Goal: Contribute content: Add original content to the website for others to see

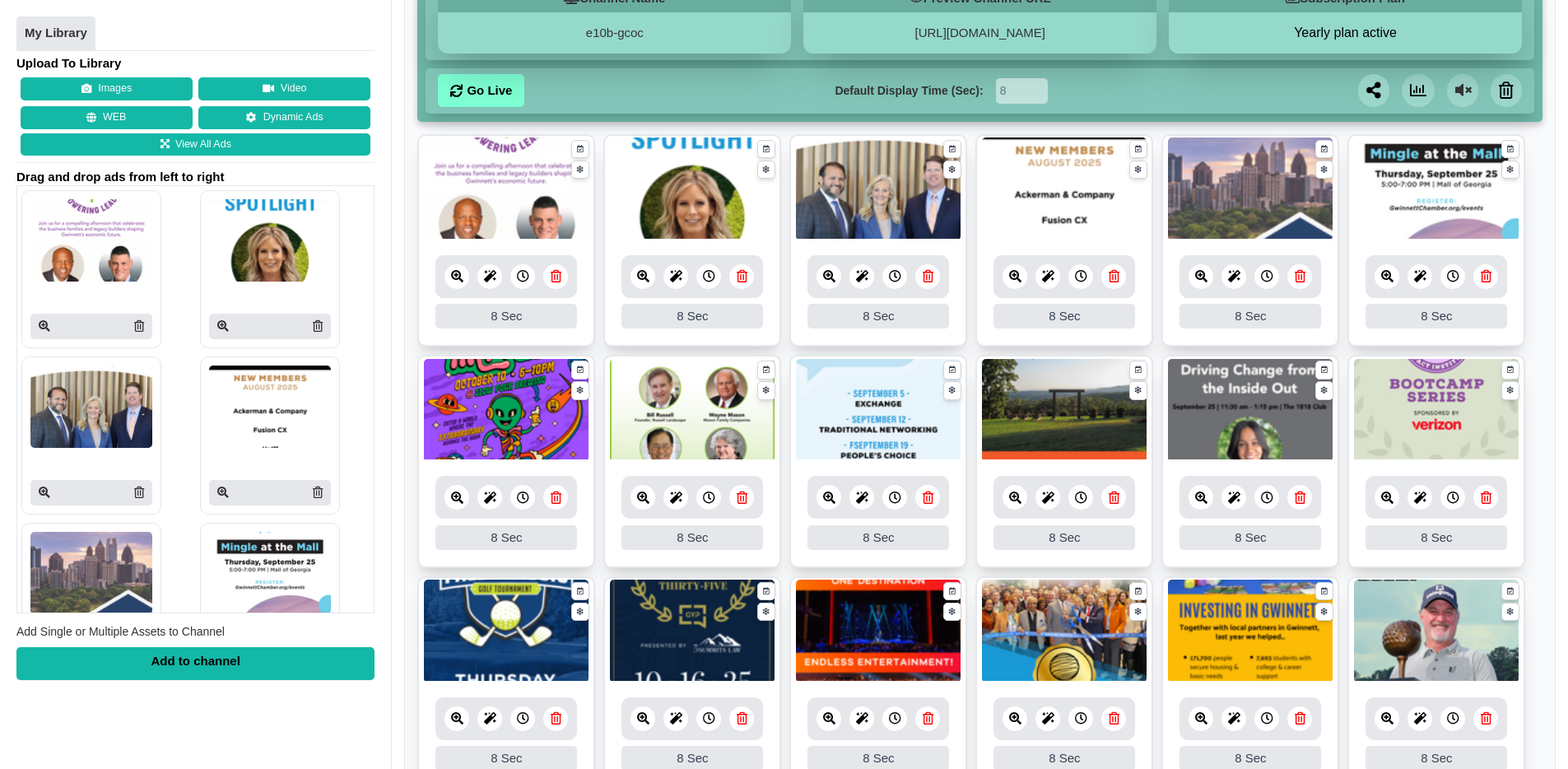
scroll to position [281, 0]
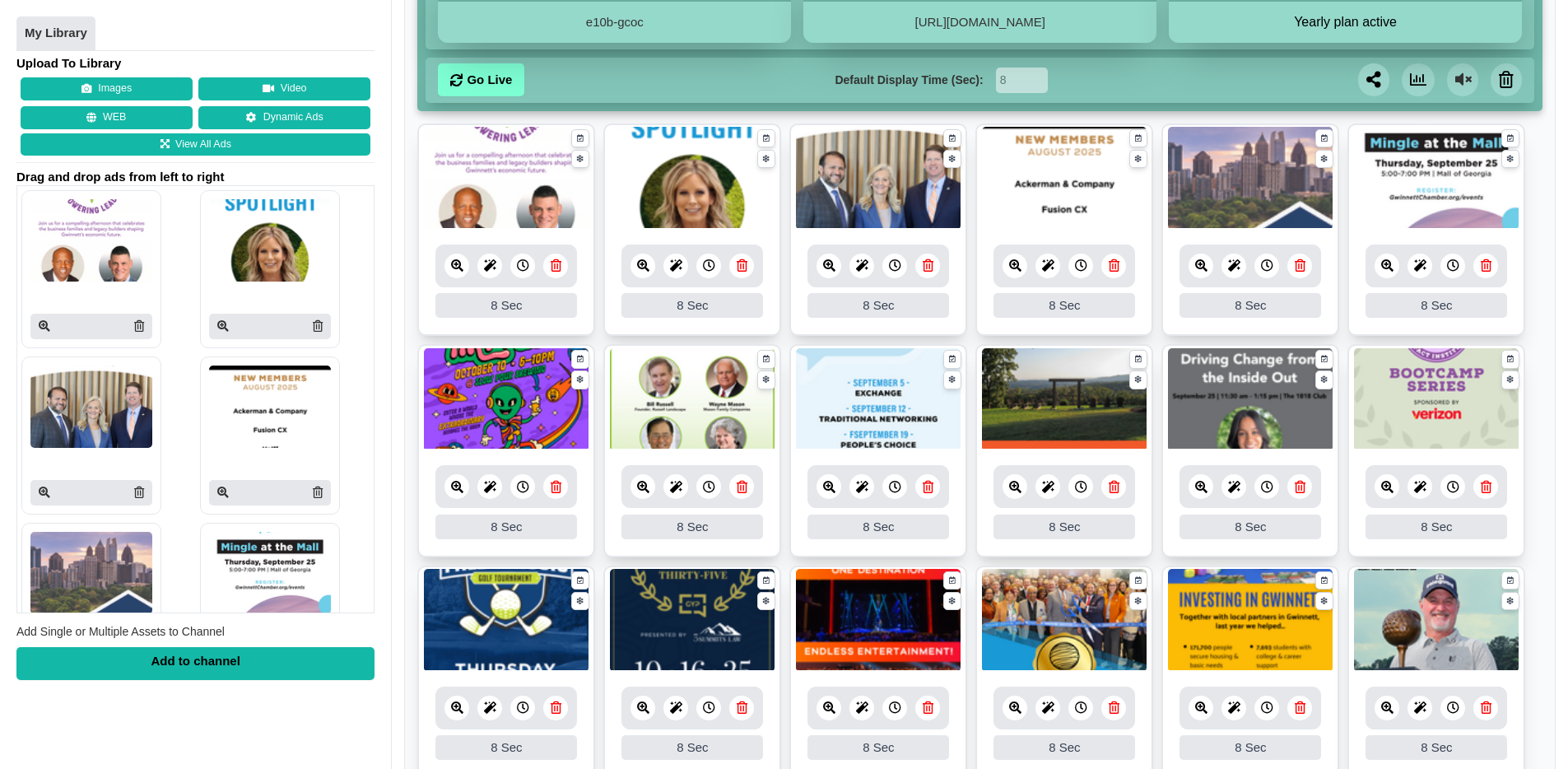
click at [557, 268] on icon at bounding box center [556, 266] width 11 height 12
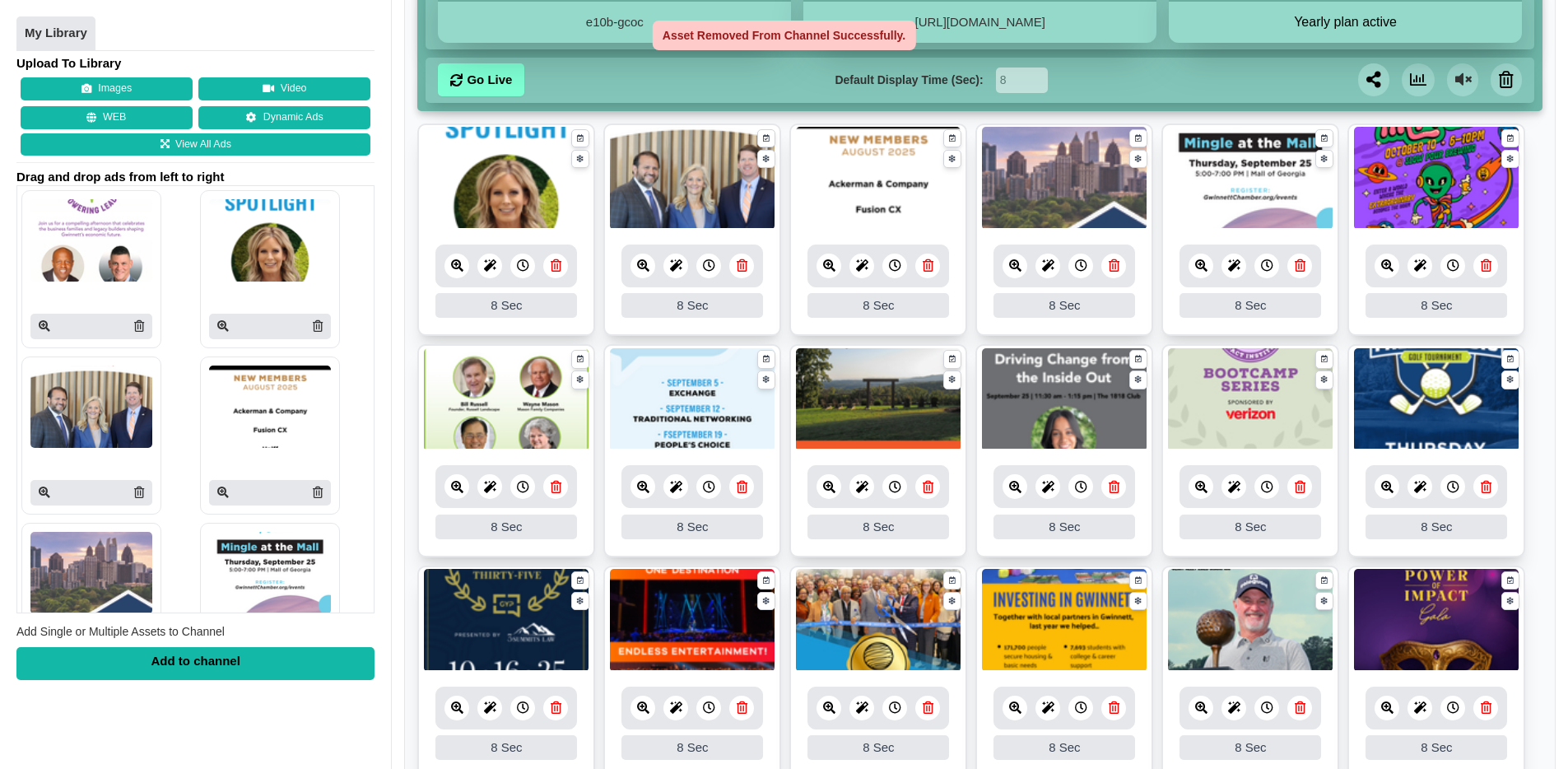
click at [557, 268] on icon at bounding box center [556, 266] width 11 height 12
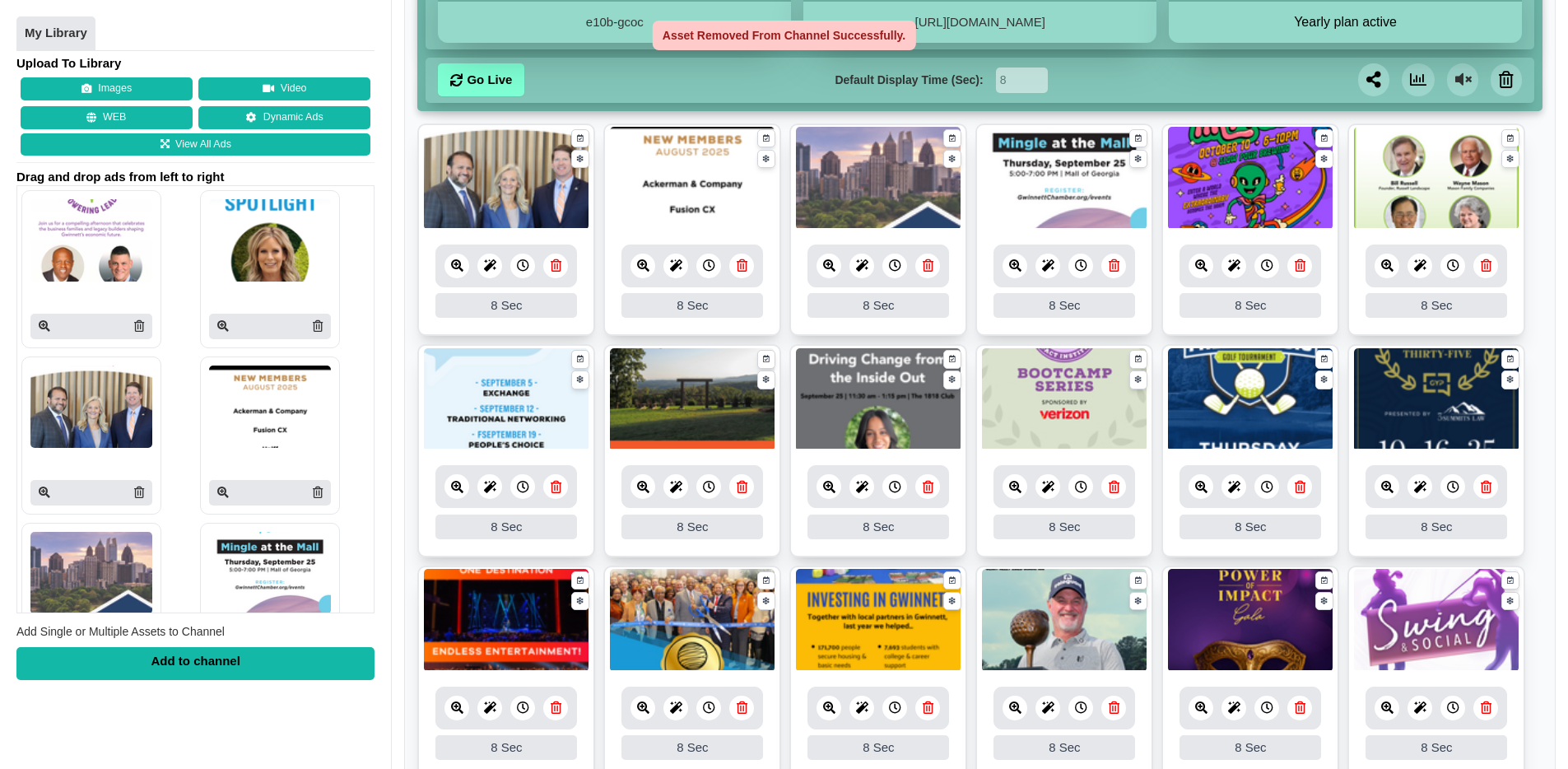
click at [557, 268] on icon at bounding box center [556, 266] width 11 height 12
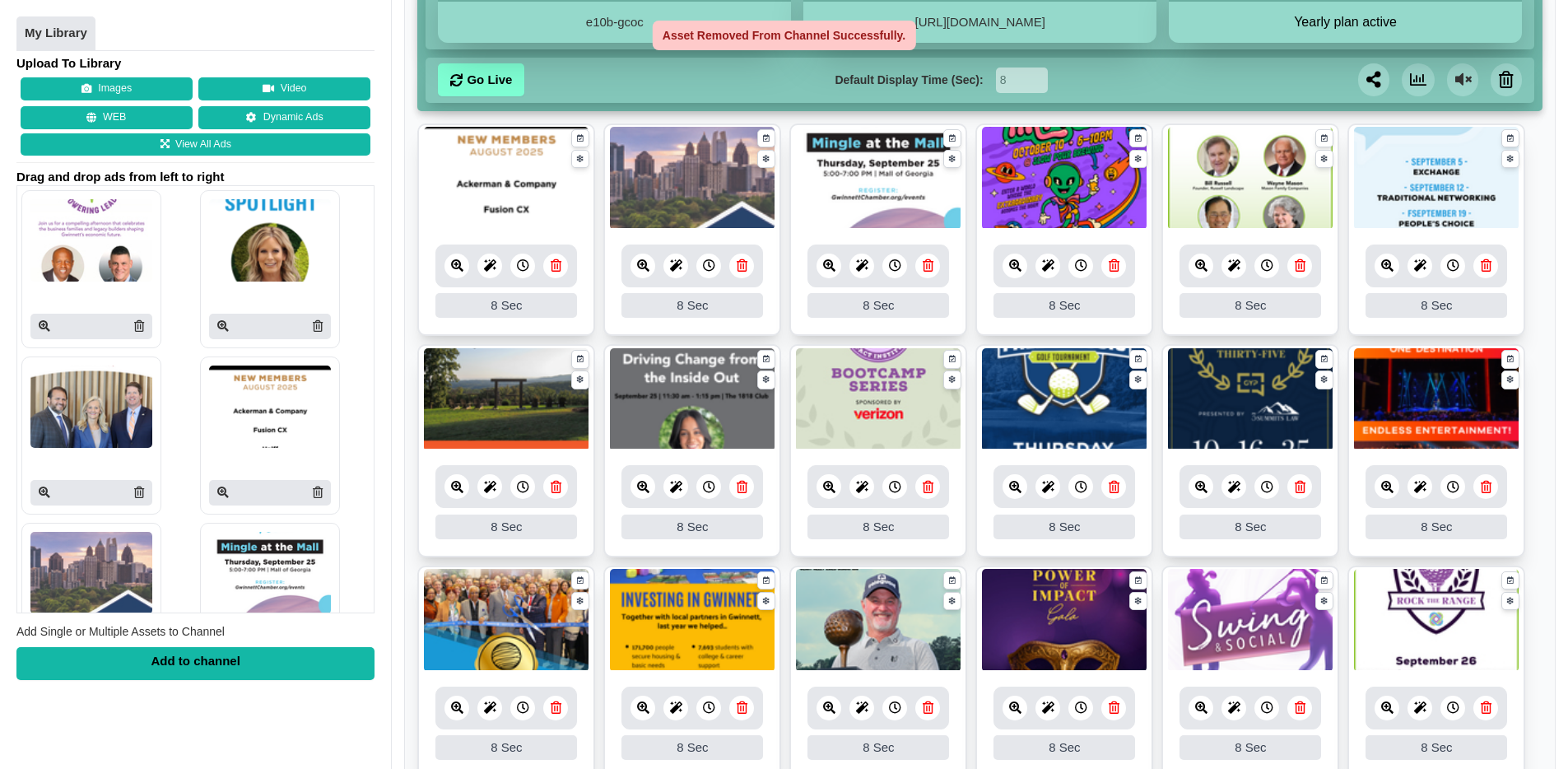
click at [557, 268] on icon at bounding box center [556, 266] width 11 height 12
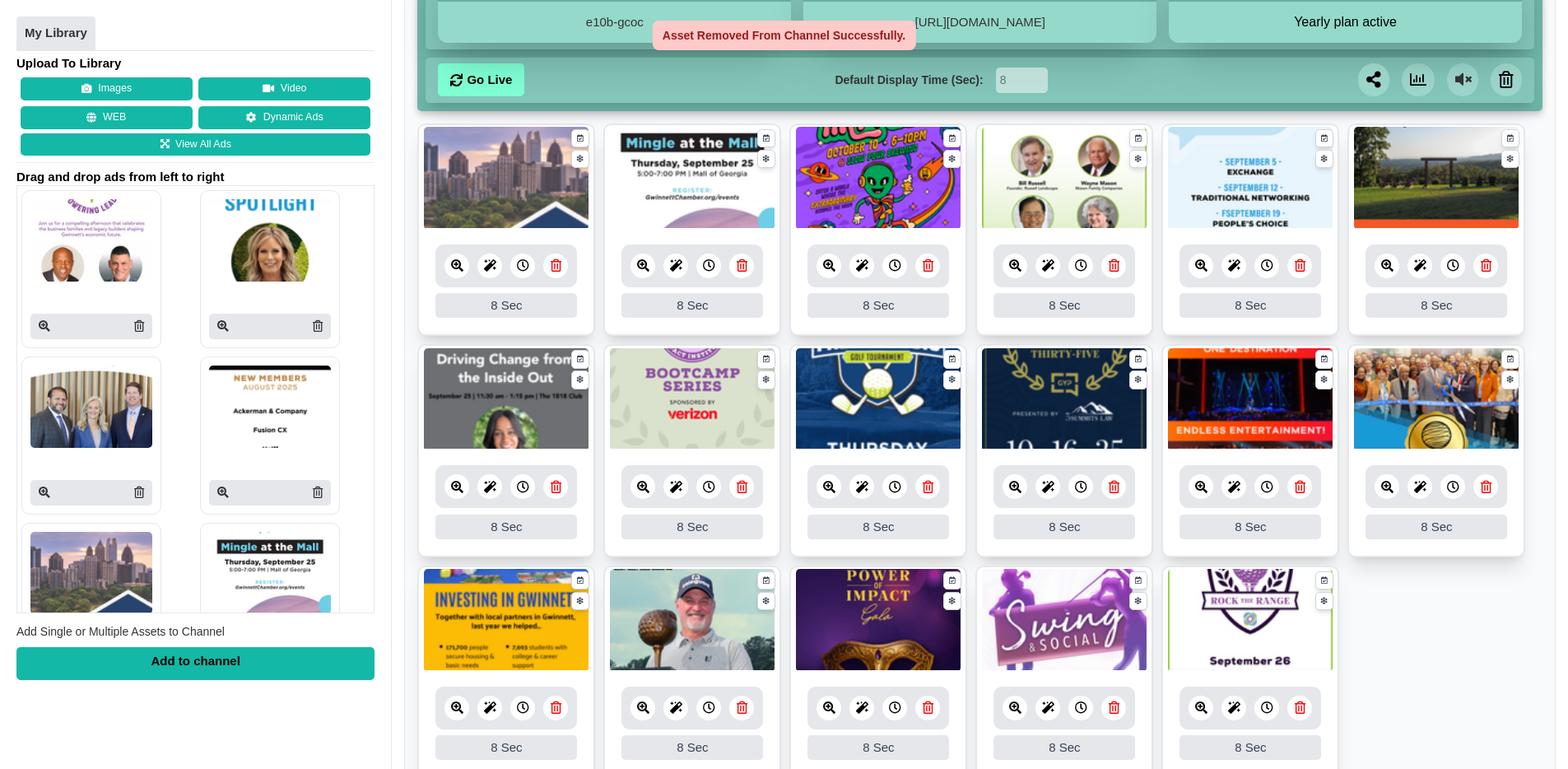
click at [557, 268] on icon at bounding box center [556, 266] width 11 height 12
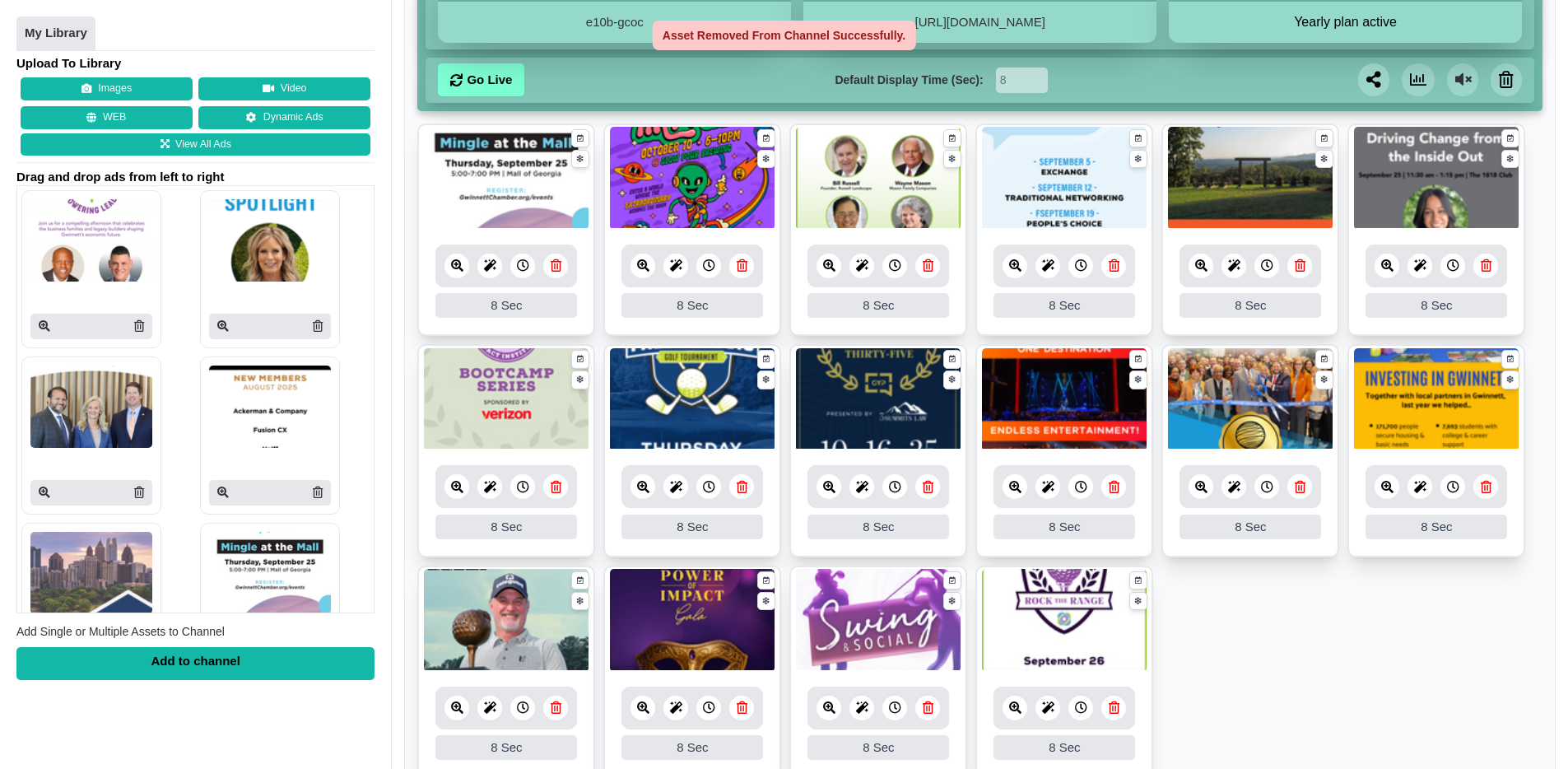
click at [557, 268] on icon at bounding box center [556, 266] width 11 height 12
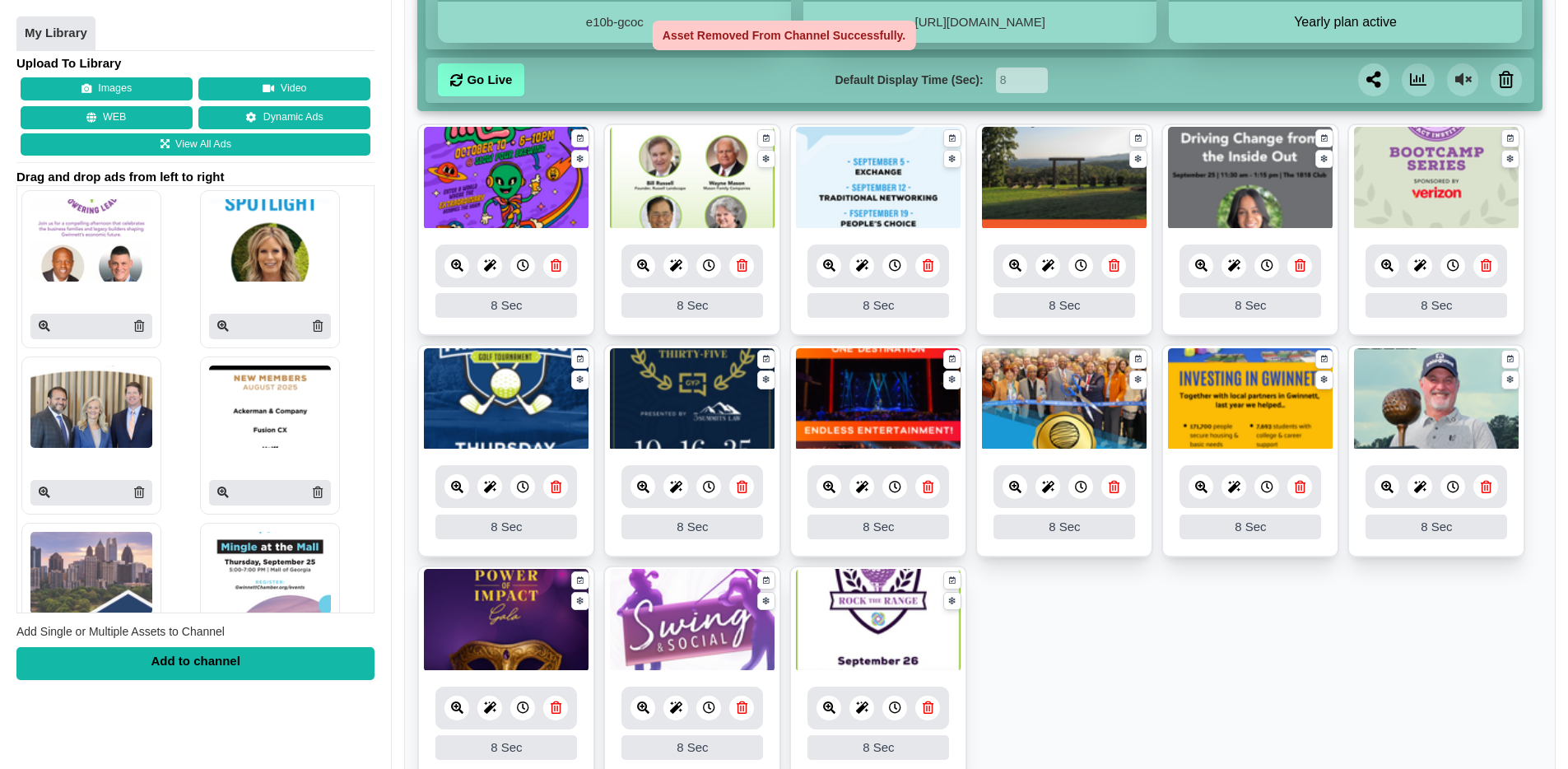
click at [557, 268] on icon at bounding box center [556, 266] width 11 height 12
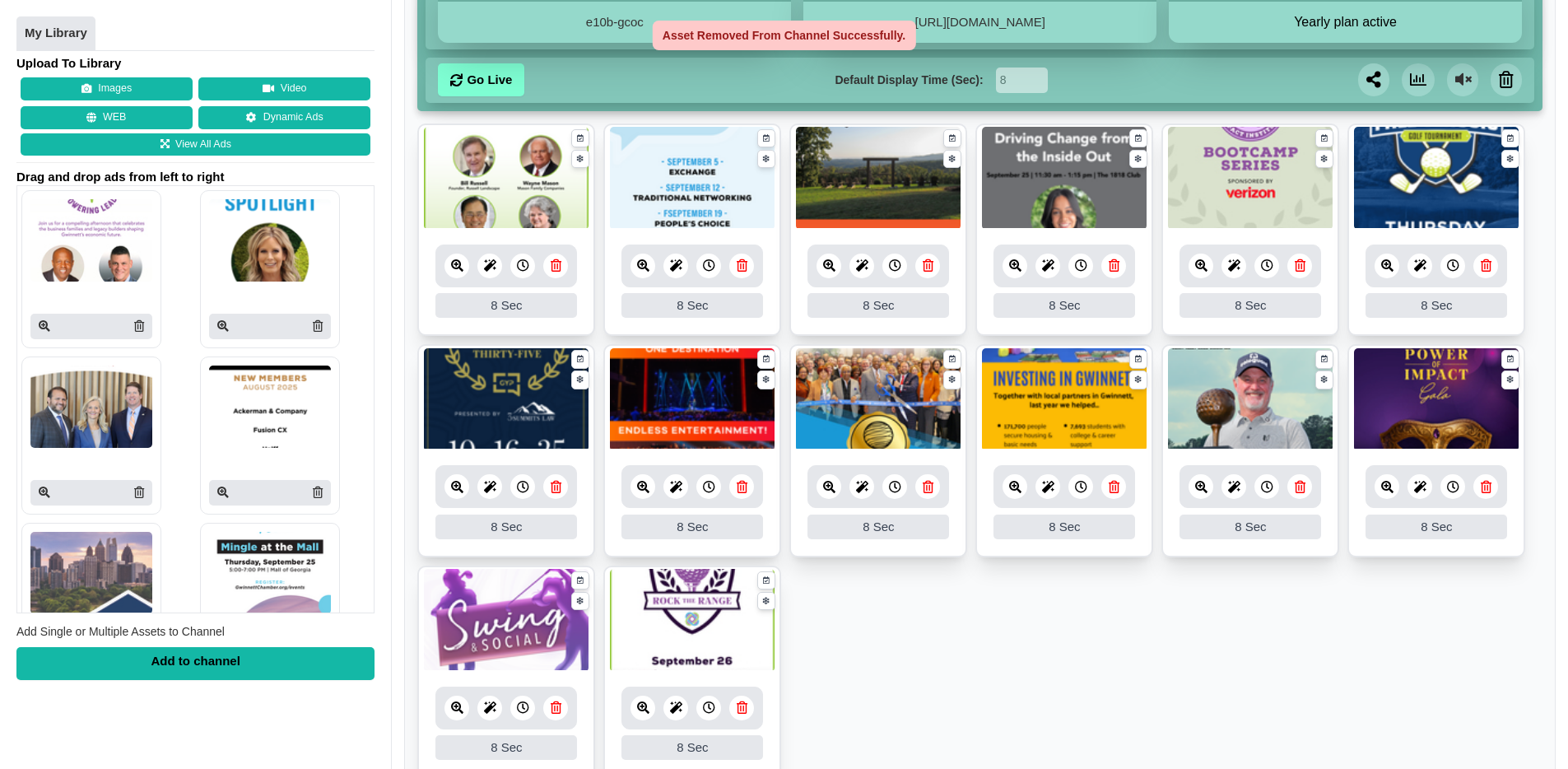
click at [557, 268] on icon at bounding box center [556, 266] width 11 height 12
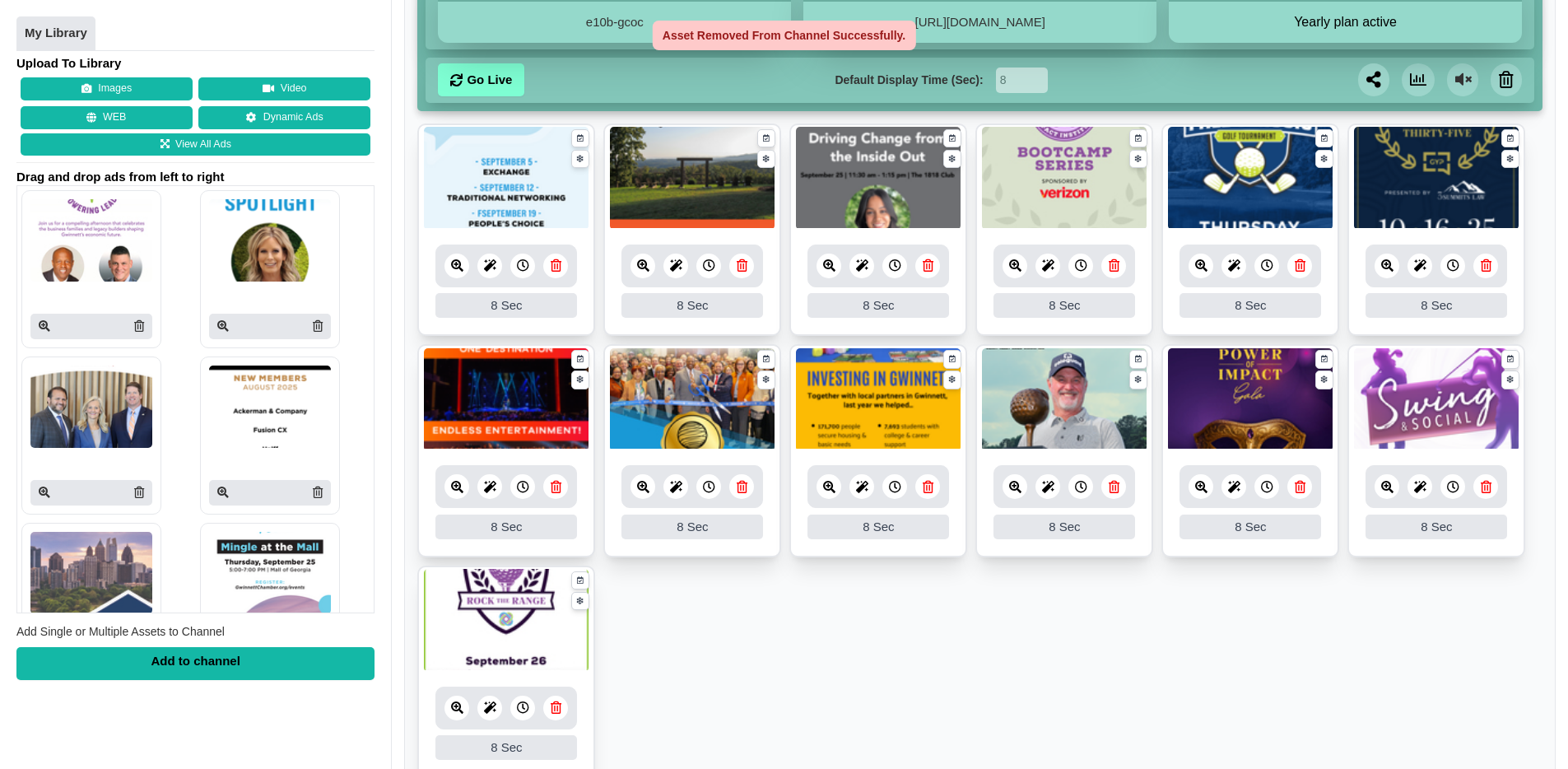
click at [557, 268] on icon at bounding box center [556, 266] width 11 height 12
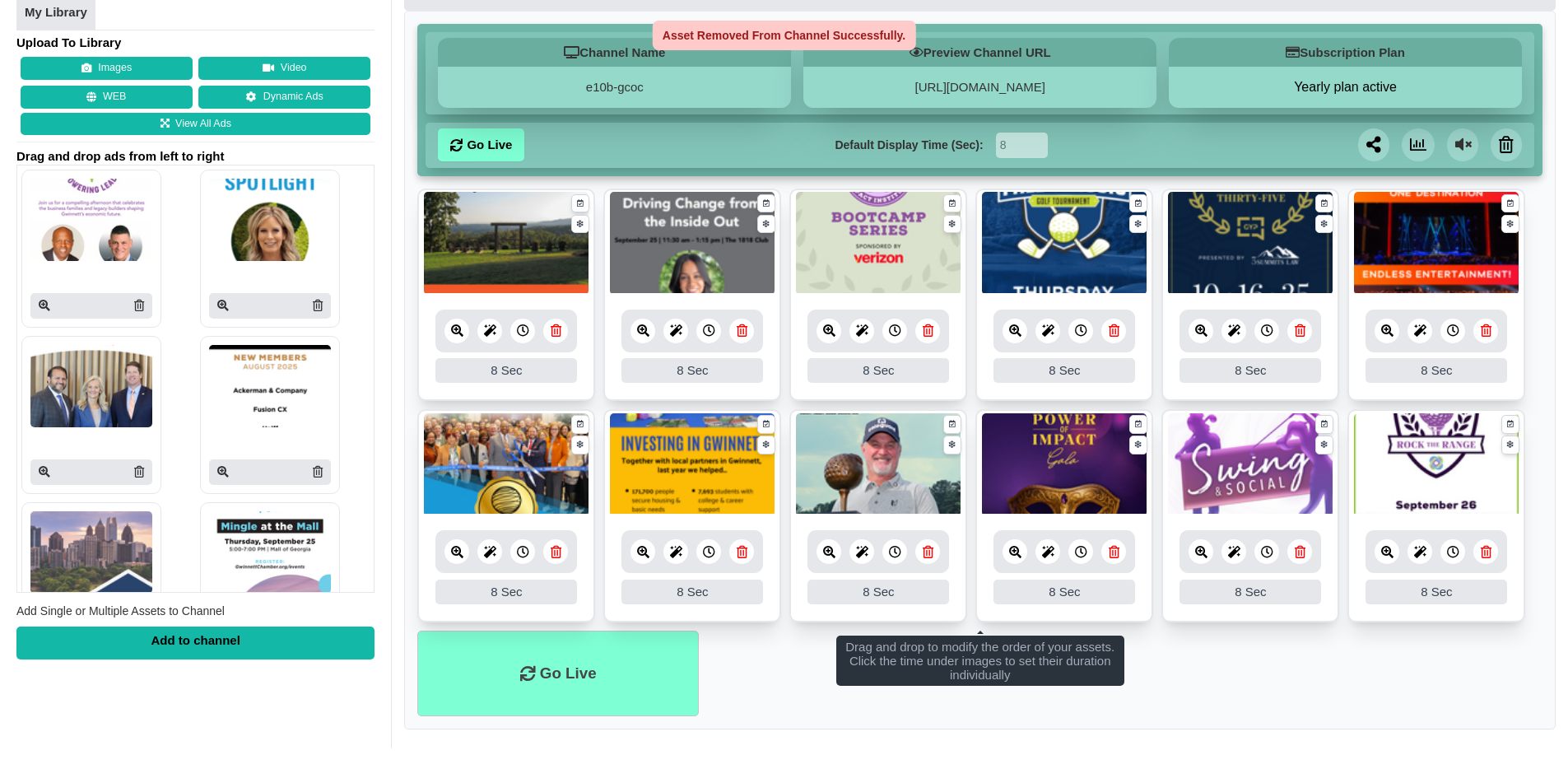
click at [557, 268] on img at bounding box center [507, 243] width 165 height 103
click at [556, 331] on icon at bounding box center [556, 331] width 11 height 12
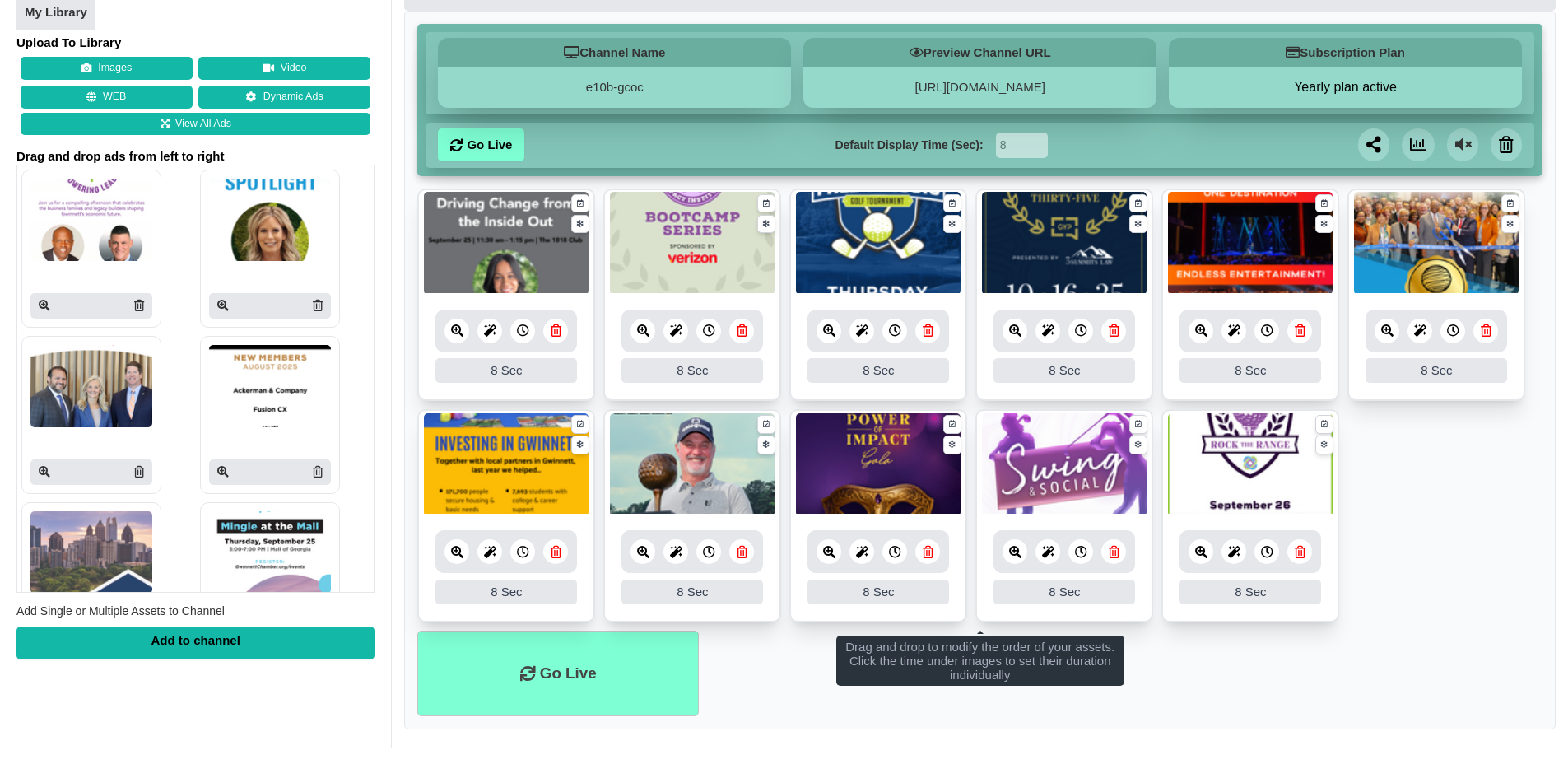
click at [556, 331] on icon at bounding box center [556, 331] width 11 height 12
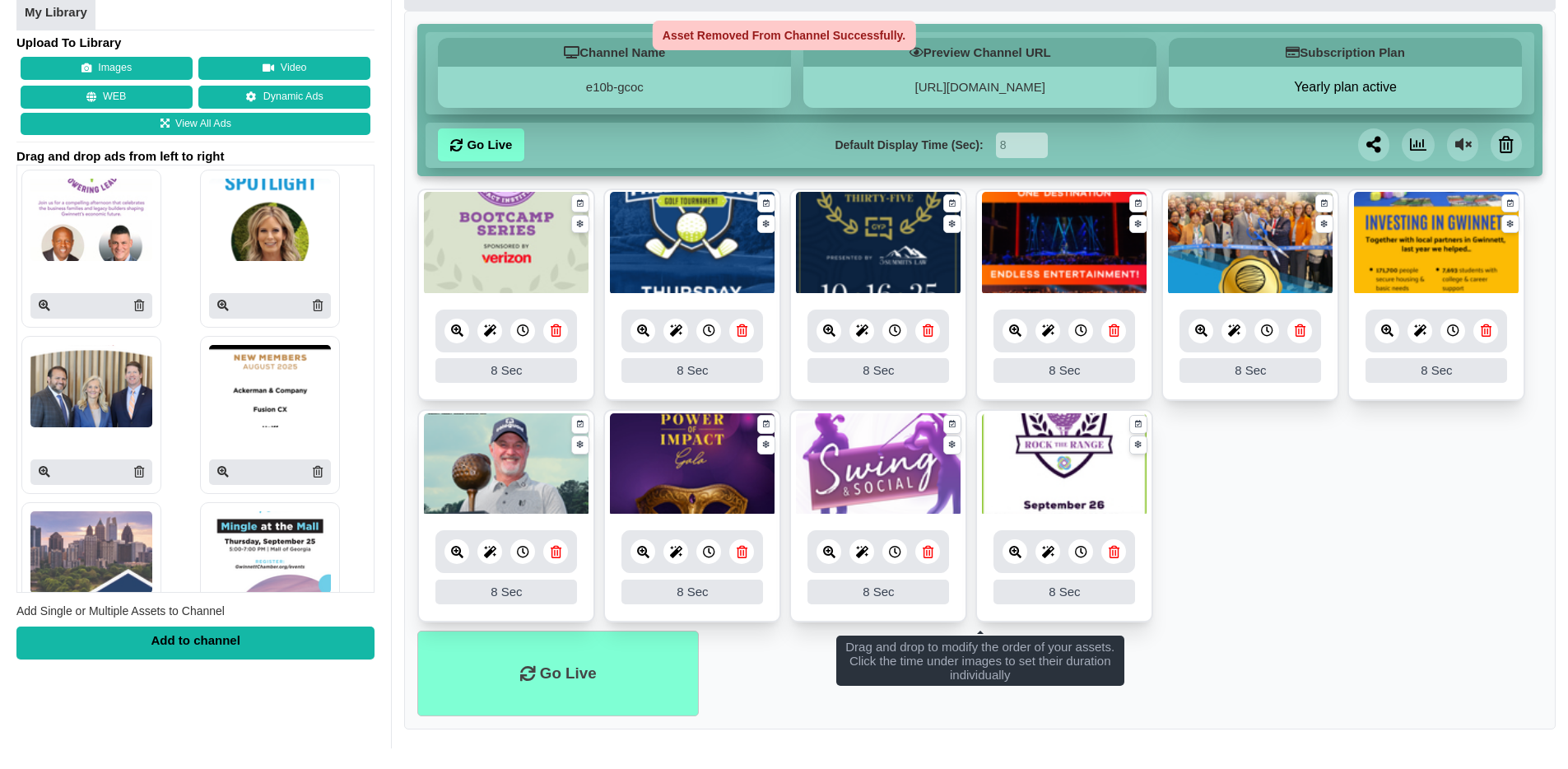
click at [556, 331] on icon at bounding box center [556, 331] width 11 height 12
click at [736, 331] on icon at bounding box center [741, 331] width 11 height 12
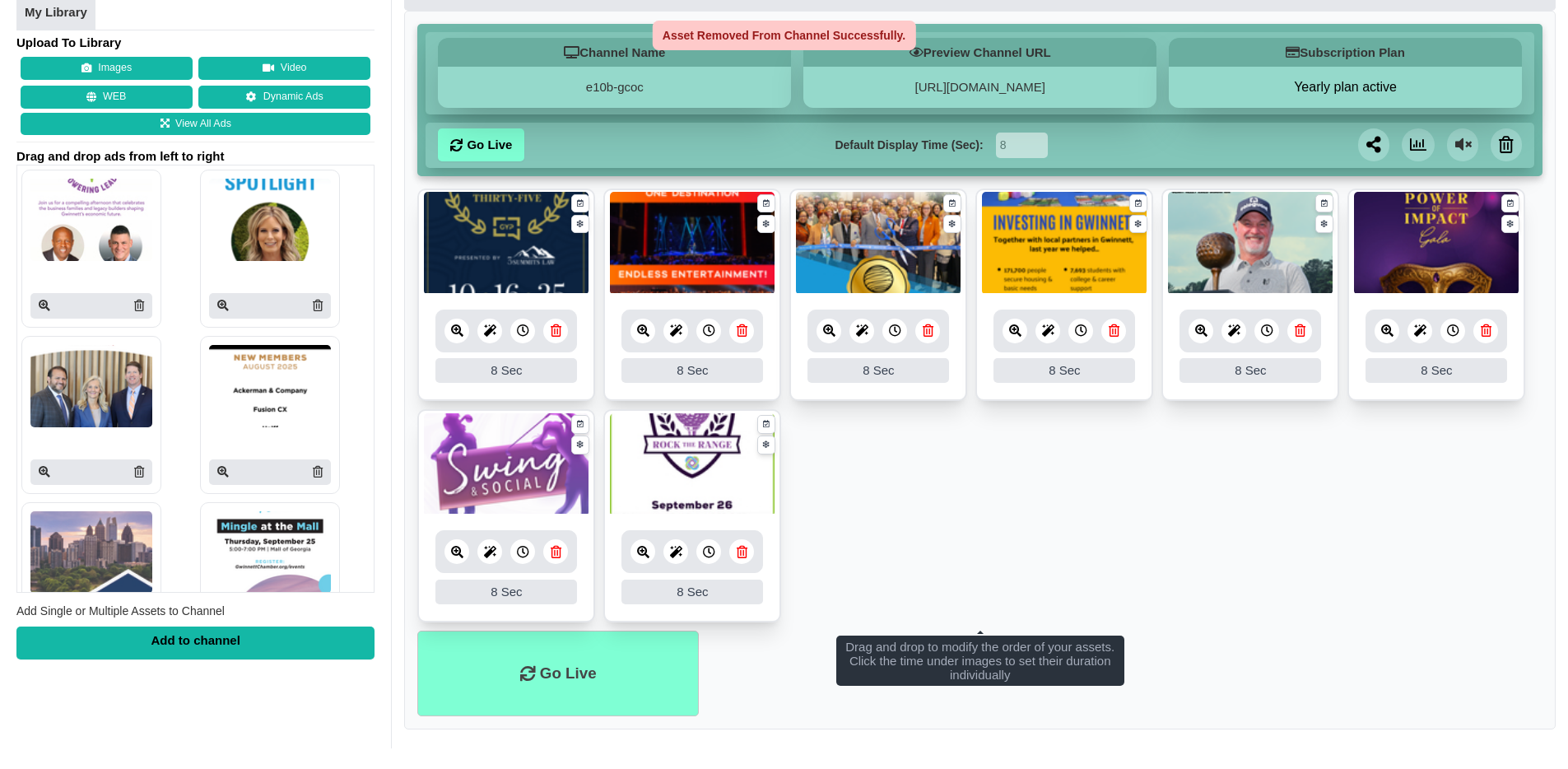
click at [556, 331] on icon at bounding box center [556, 331] width 11 height 12
click at [736, 331] on icon at bounding box center [741, 331] width 11 height 12
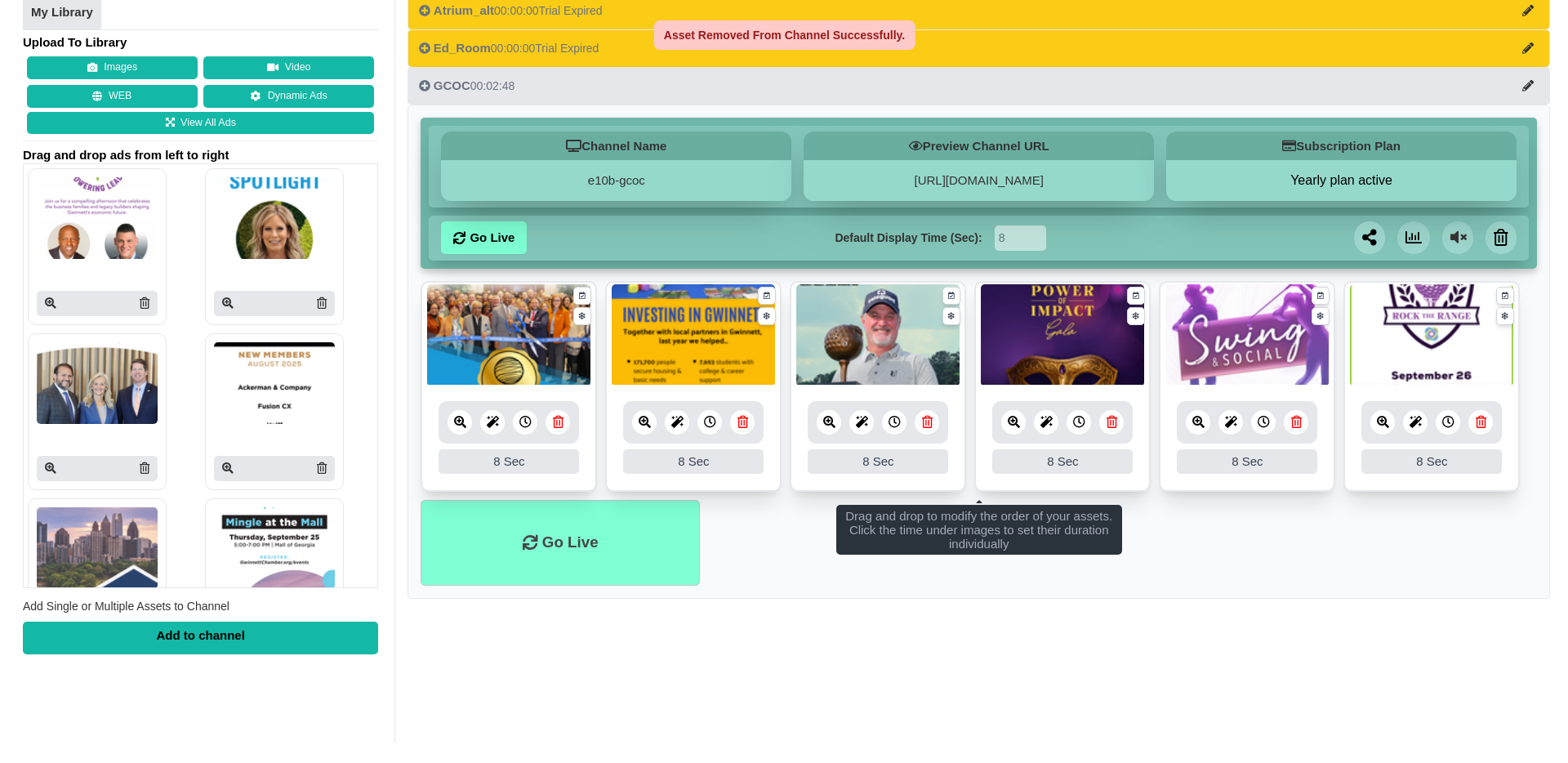
scroll to position [121, 0]
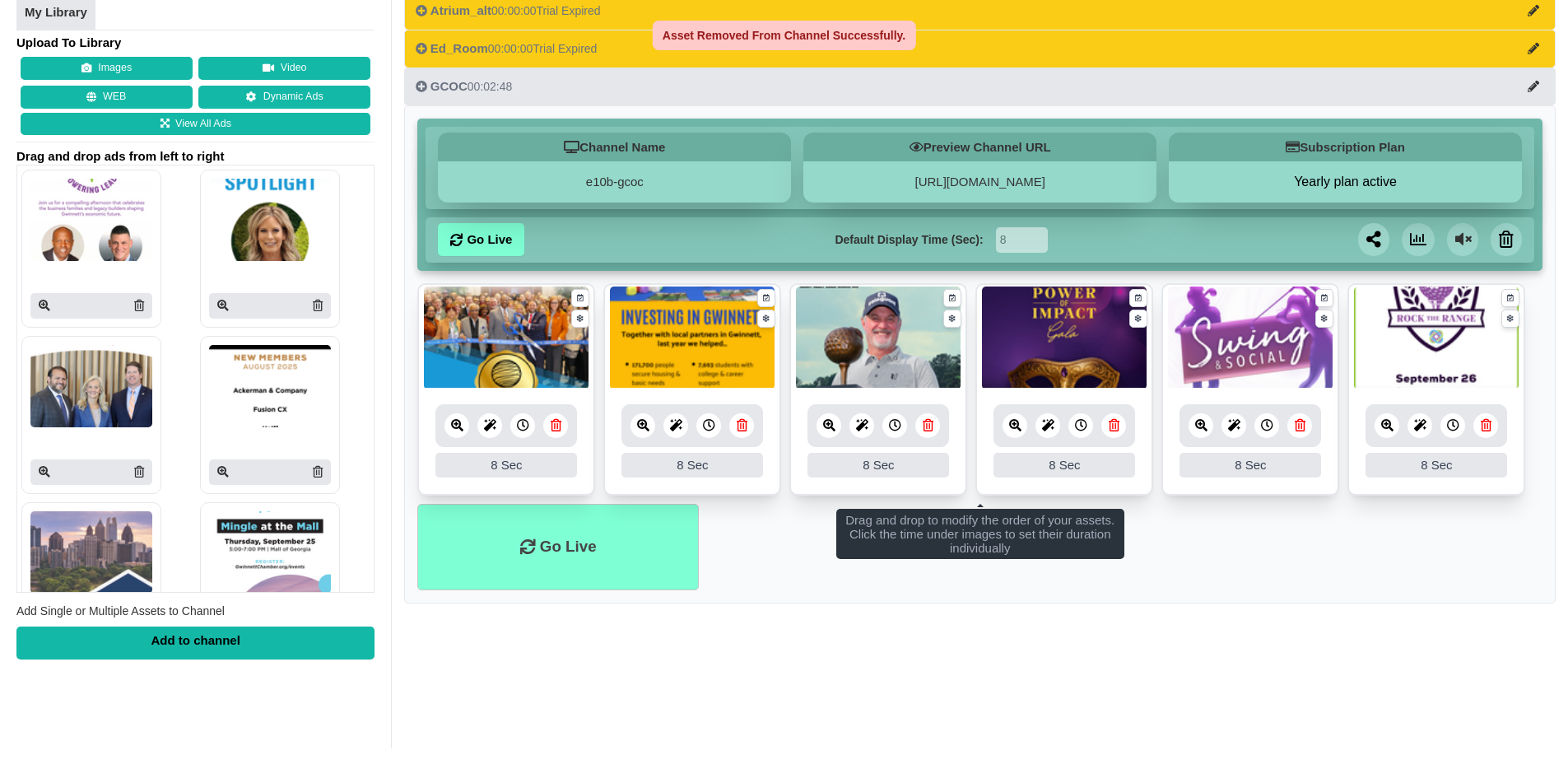
click at [556, 331] on img at bounding box center [507, 338] width 165 height 103
click at [549, 423] on link at bounding box center [556, 425] width 25 height 25
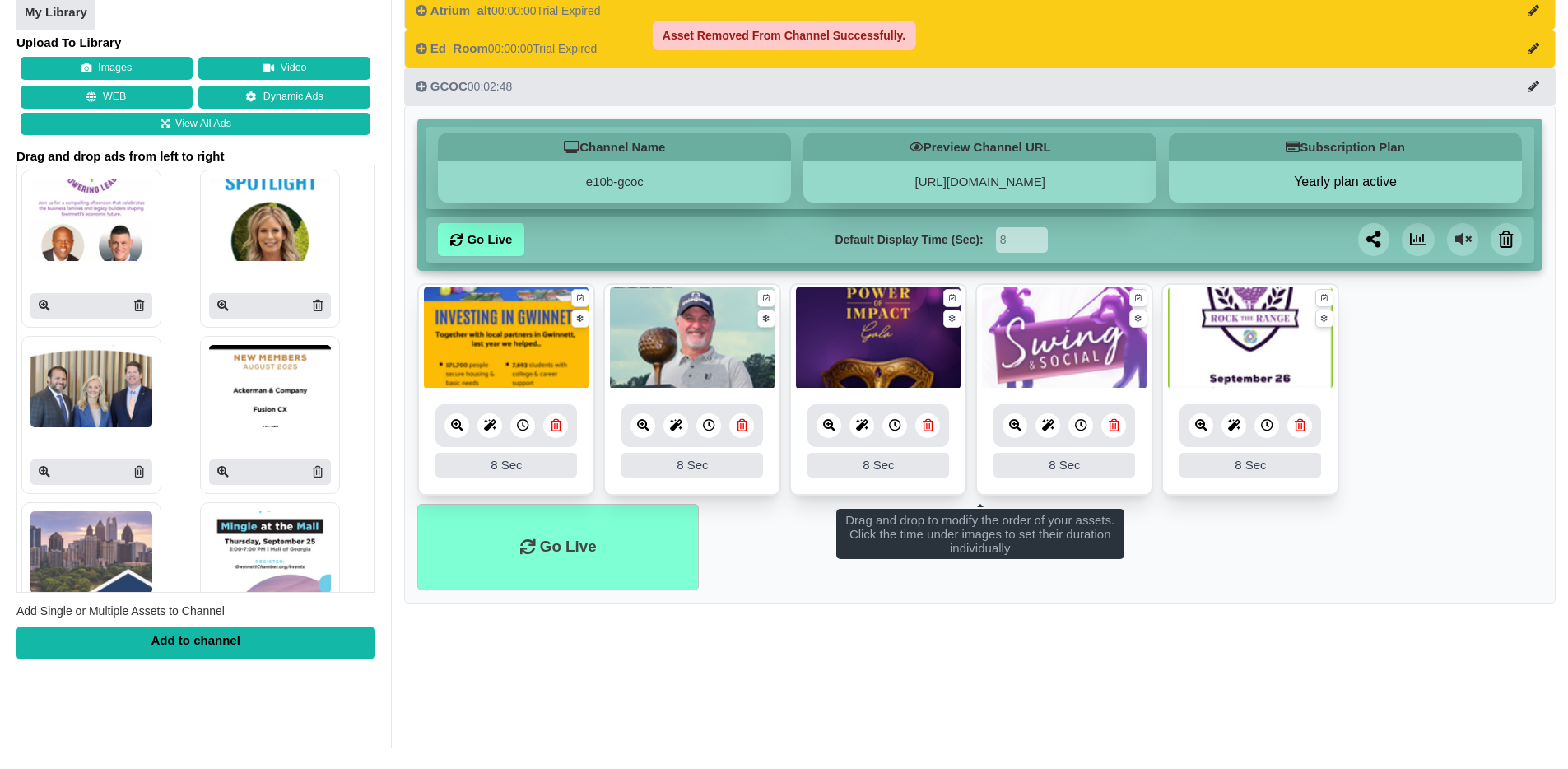
click at [549, 423] on link at bounding box center [556, 425] width 25 height 25
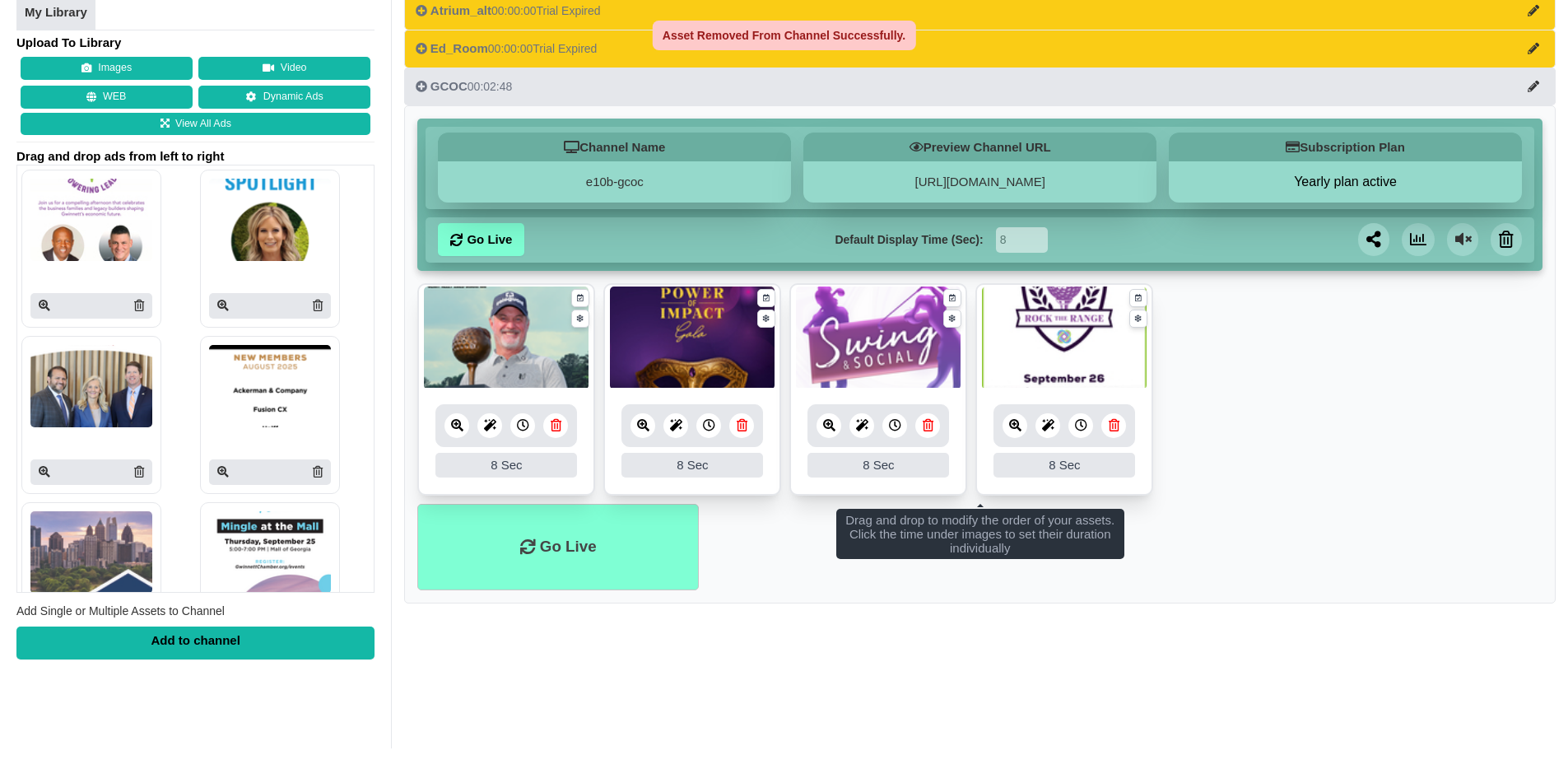
click at [556, 426] on icon at bounding box center [556, 425] width 11 height 12
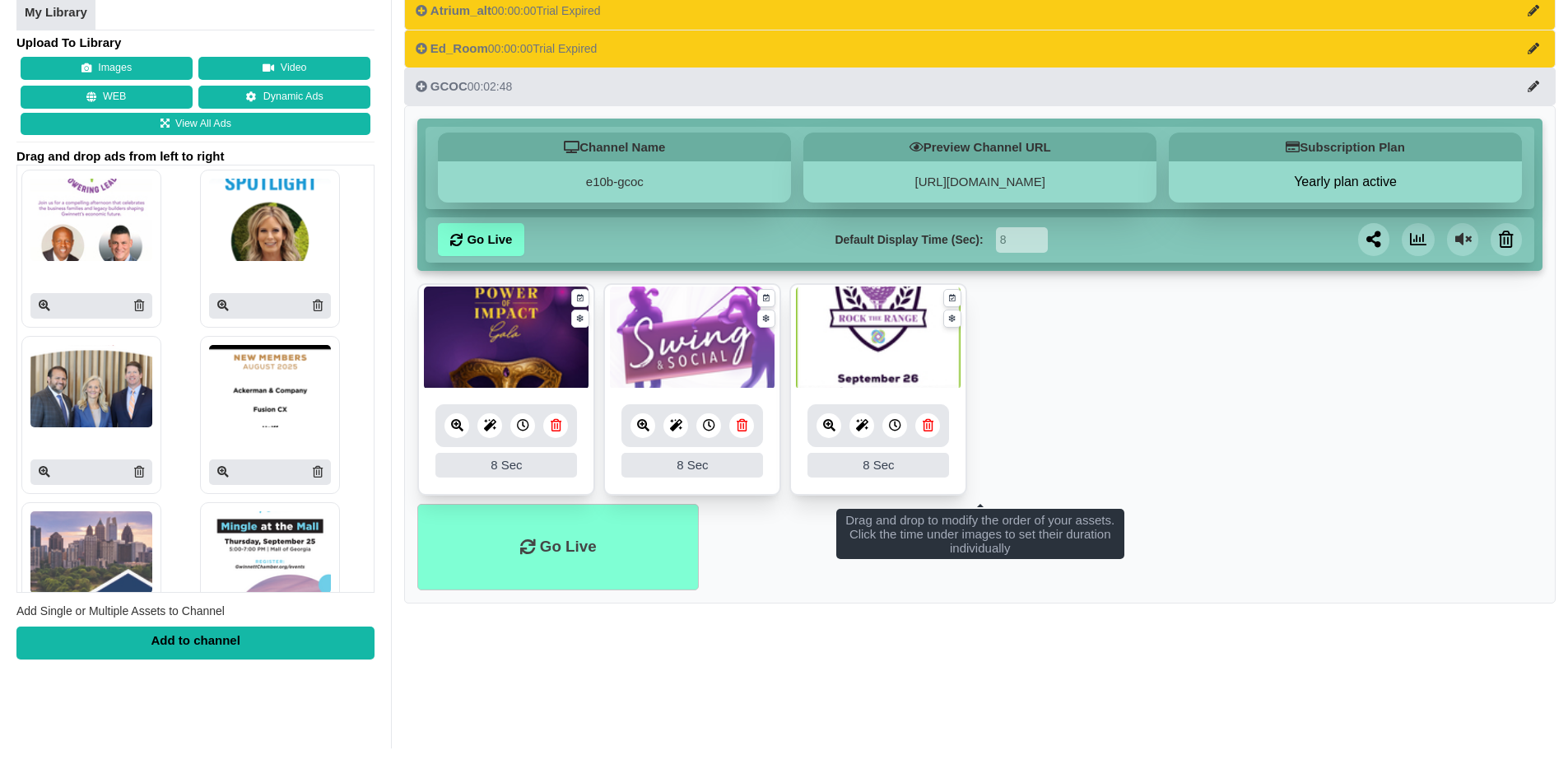
click at [556, 426] on icon at bounding box center [556, 425] width 11 height 12
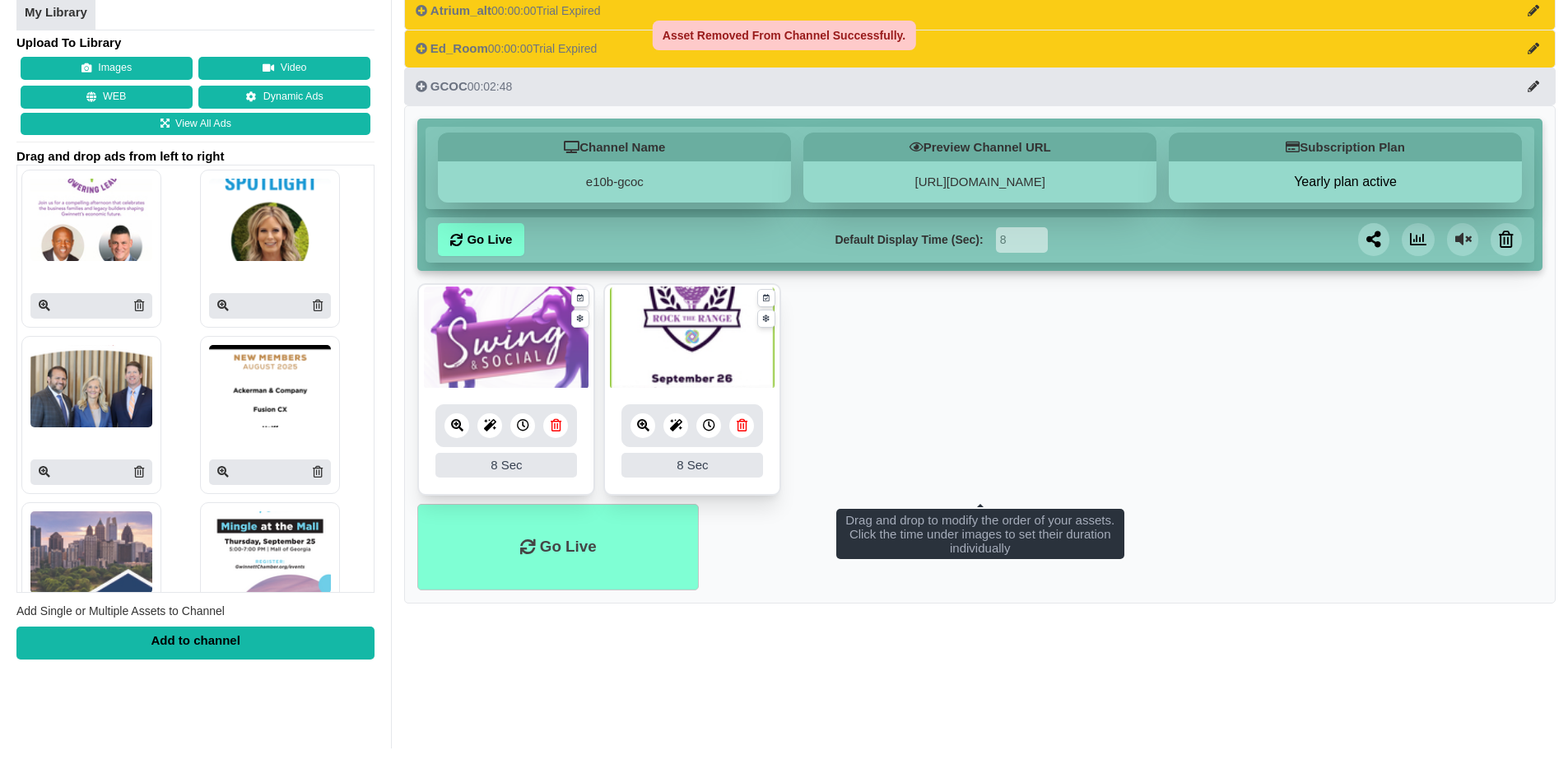
click at [556, 426] on icon at bounding box center [556, 425] width 11 height 12
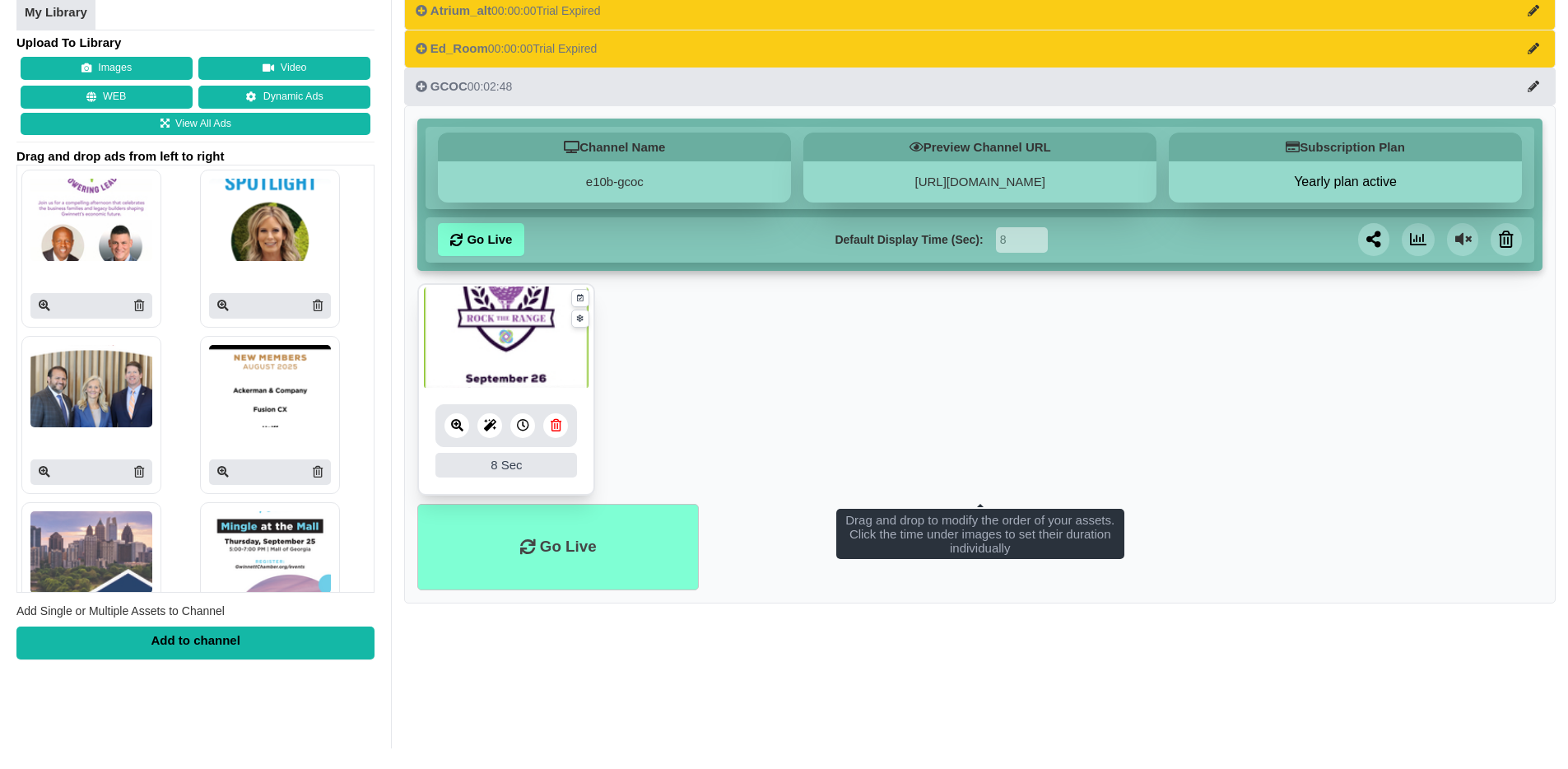
click at [556, 426] on icon at bounding box center [556, 425] width 11 height 12
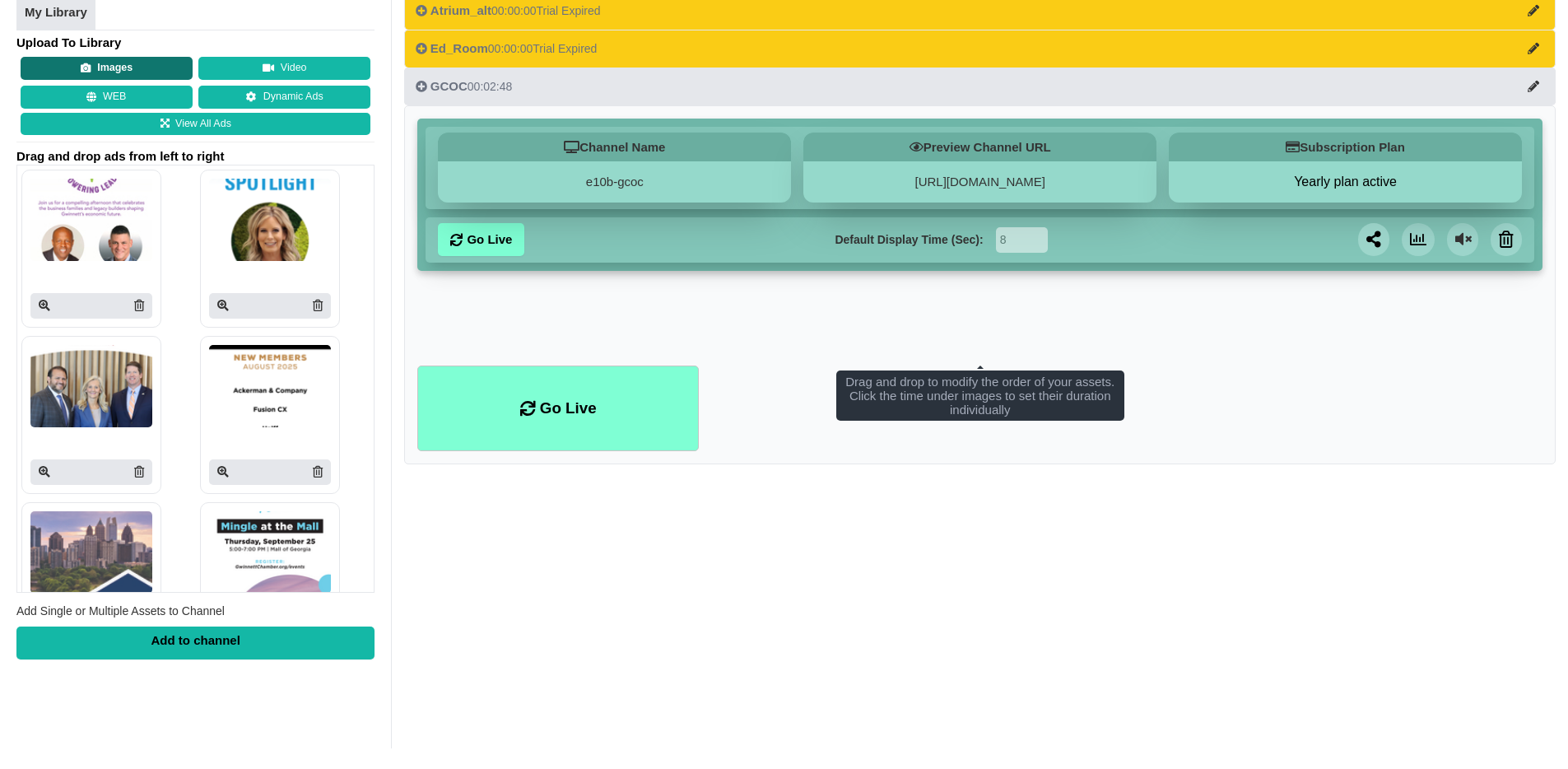
click at [143, 75] on button "Images" at bounding box center [106, 68] width 172 height 23
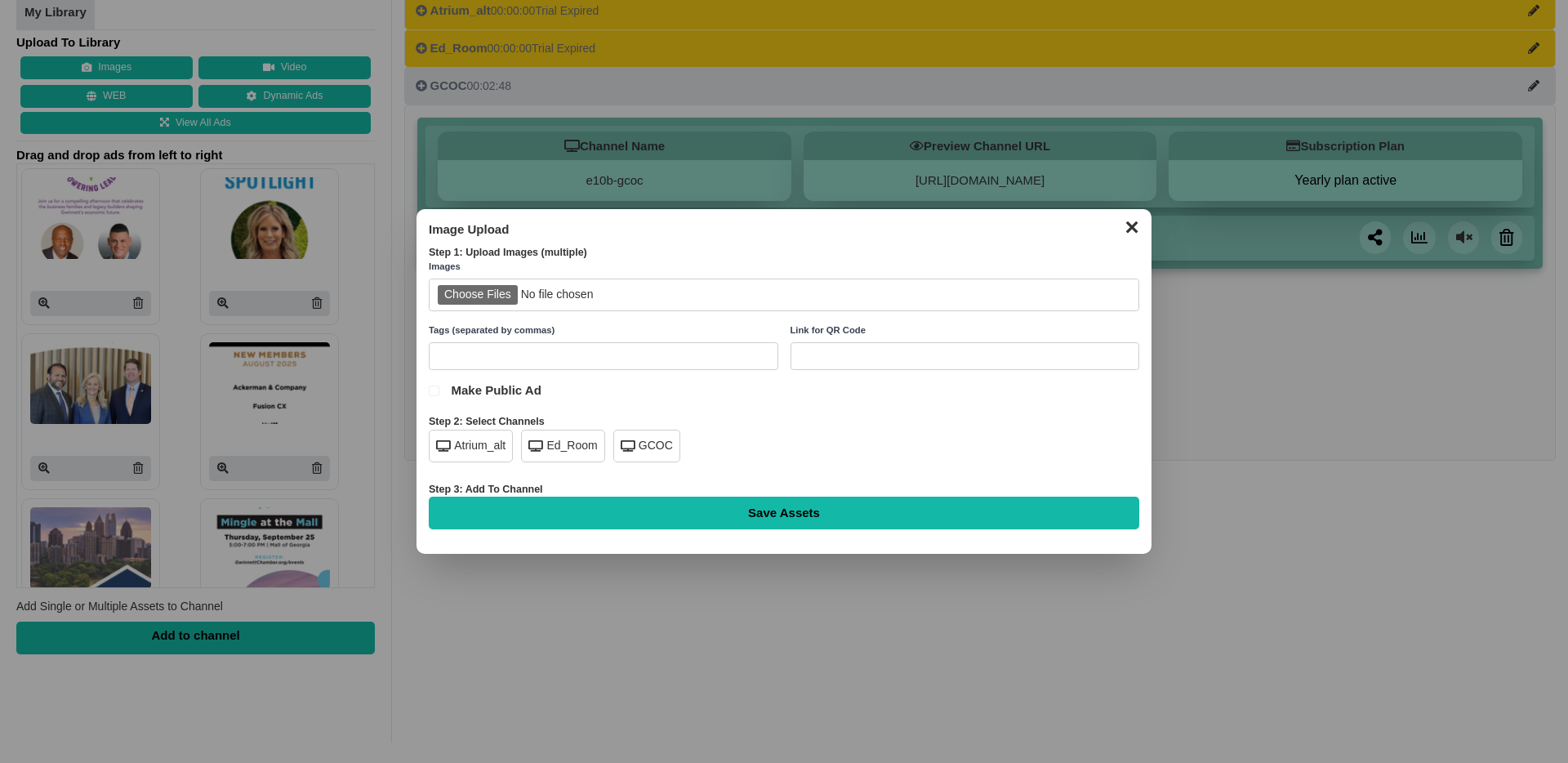
click at [480, 292] on input "file" at bounding box center [784, 295] width 711 height 33
type input "C:\fakepath\gp-atrium-image.png"
click at [651, 444] on div "GCOC" at bounding box center [646, 446] width 67 height 33
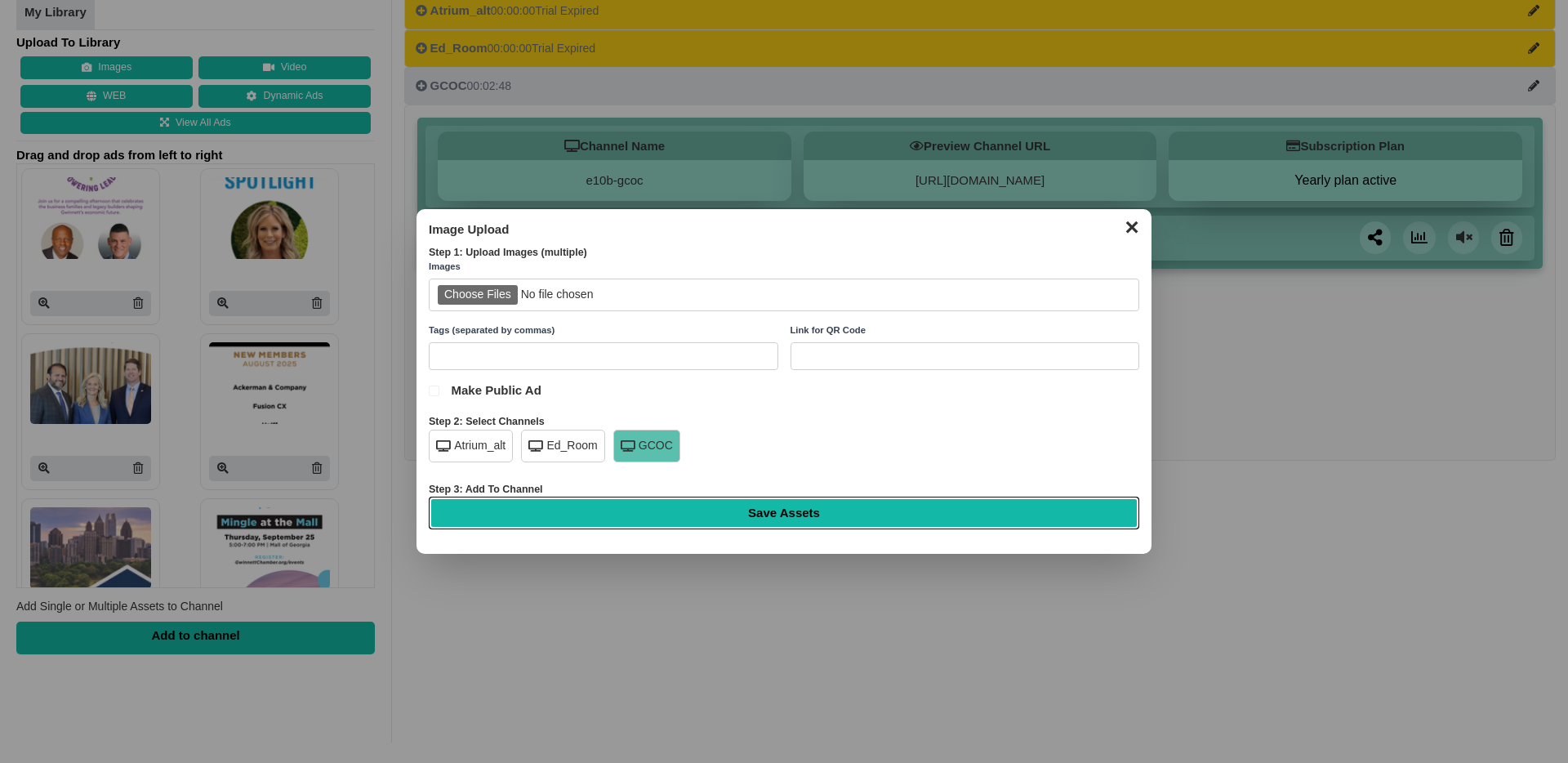
click at [808, 525] on input "Save Assets" at bounding box center [784, 513] width 711 height 33
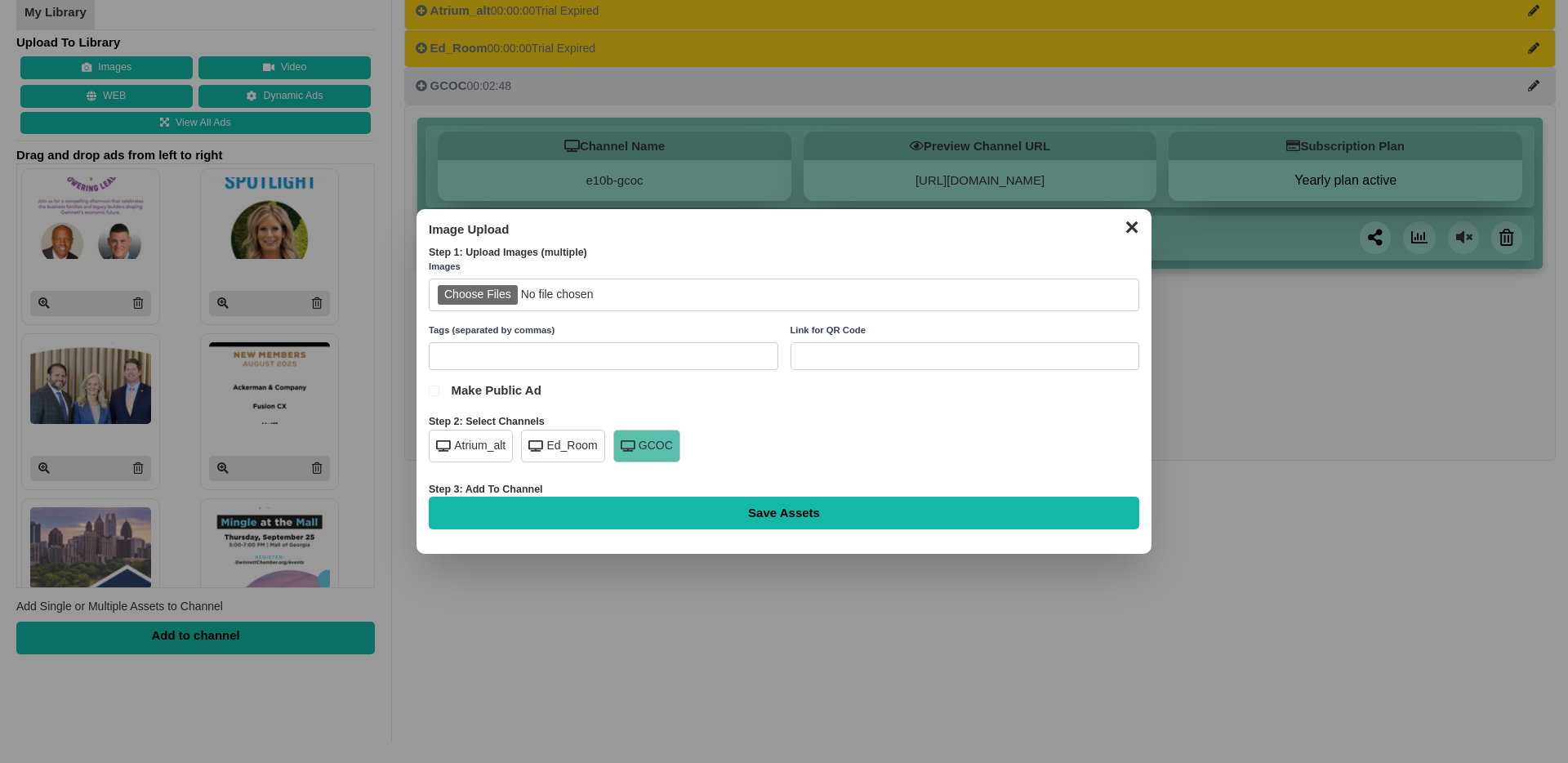
type input "Saving..."
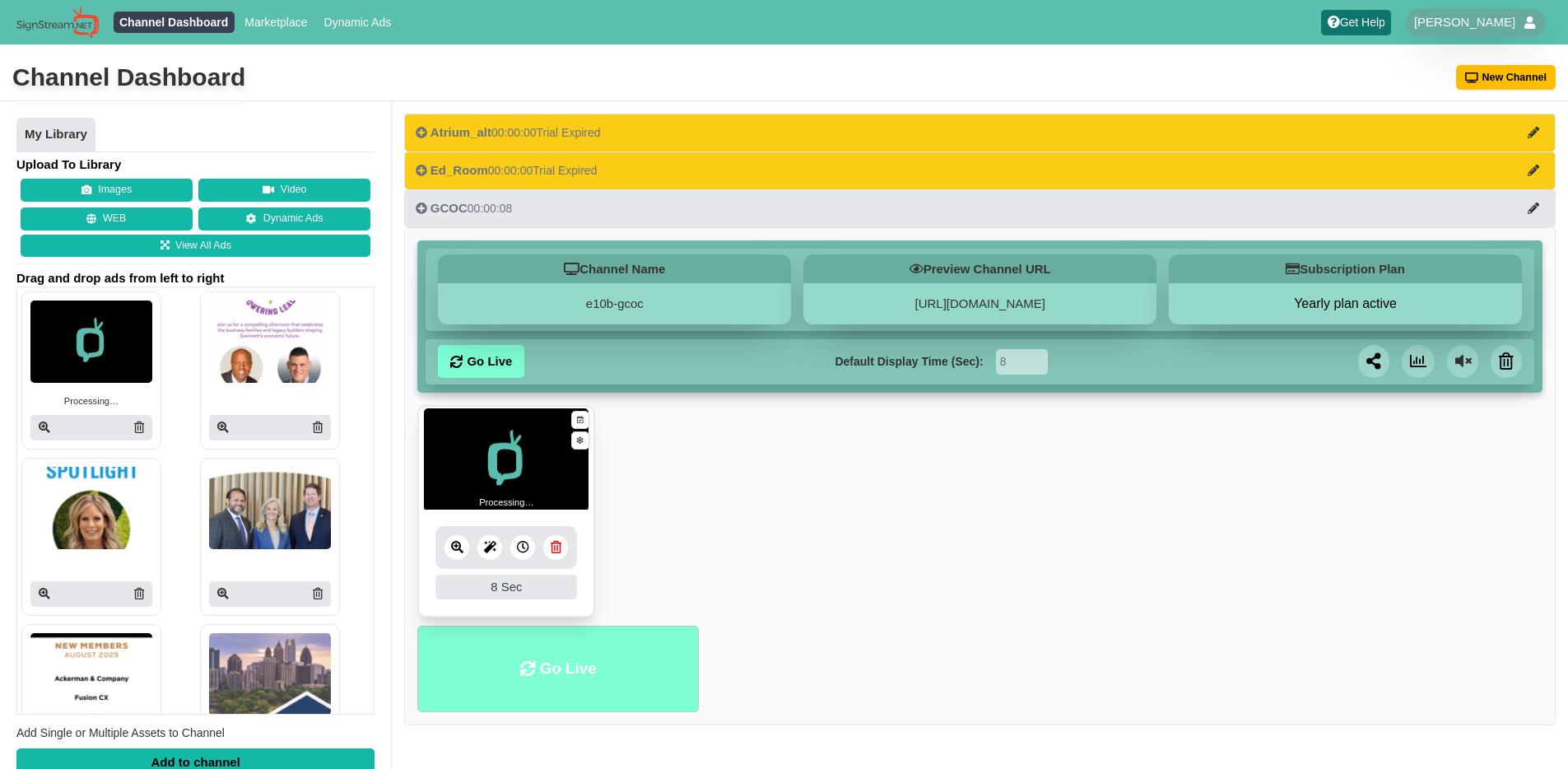
click at [567, 666] on li "Go Live" at bounding box center [557, 669] width 281 height 87
